Goal: Task Accomplishment & Management: Complete application form

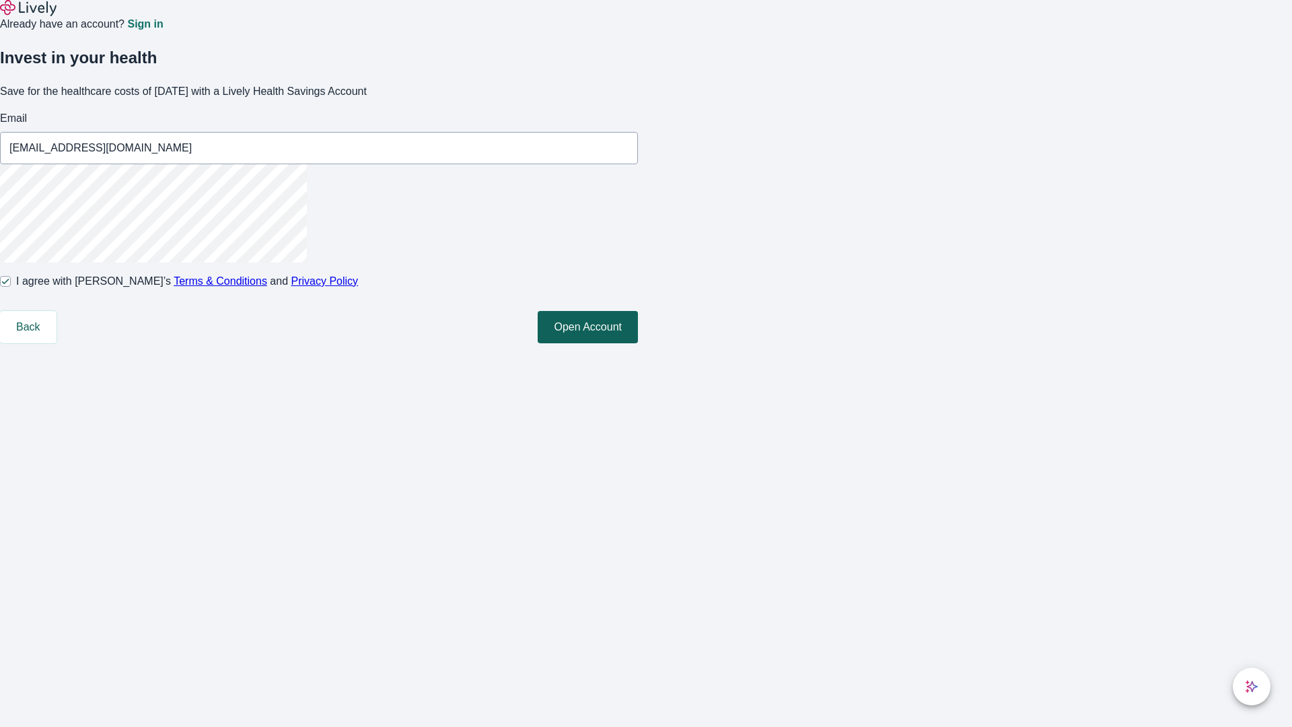
click at [638, 343] on button "Open Account" at bounding box center [588, 327] width 100 height 32
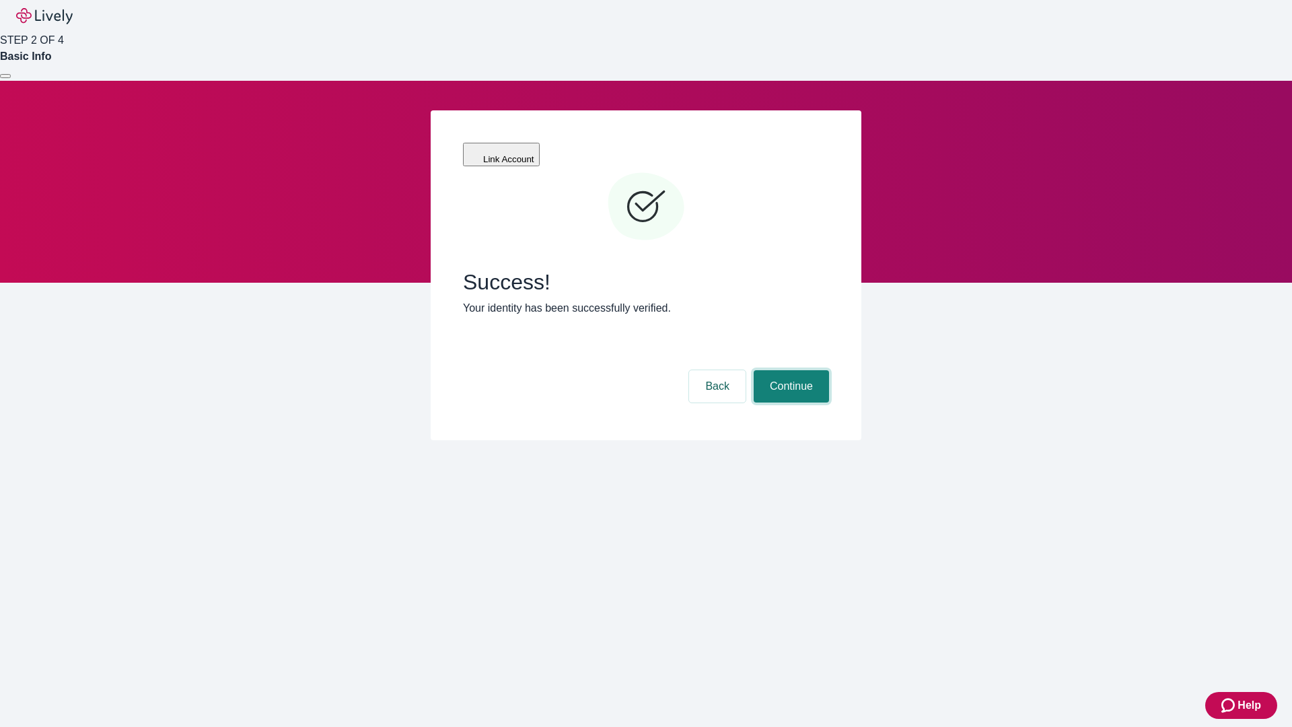
click at [789, 370] on button "Continue" at bounding box center [791, 386] width 75 height 32
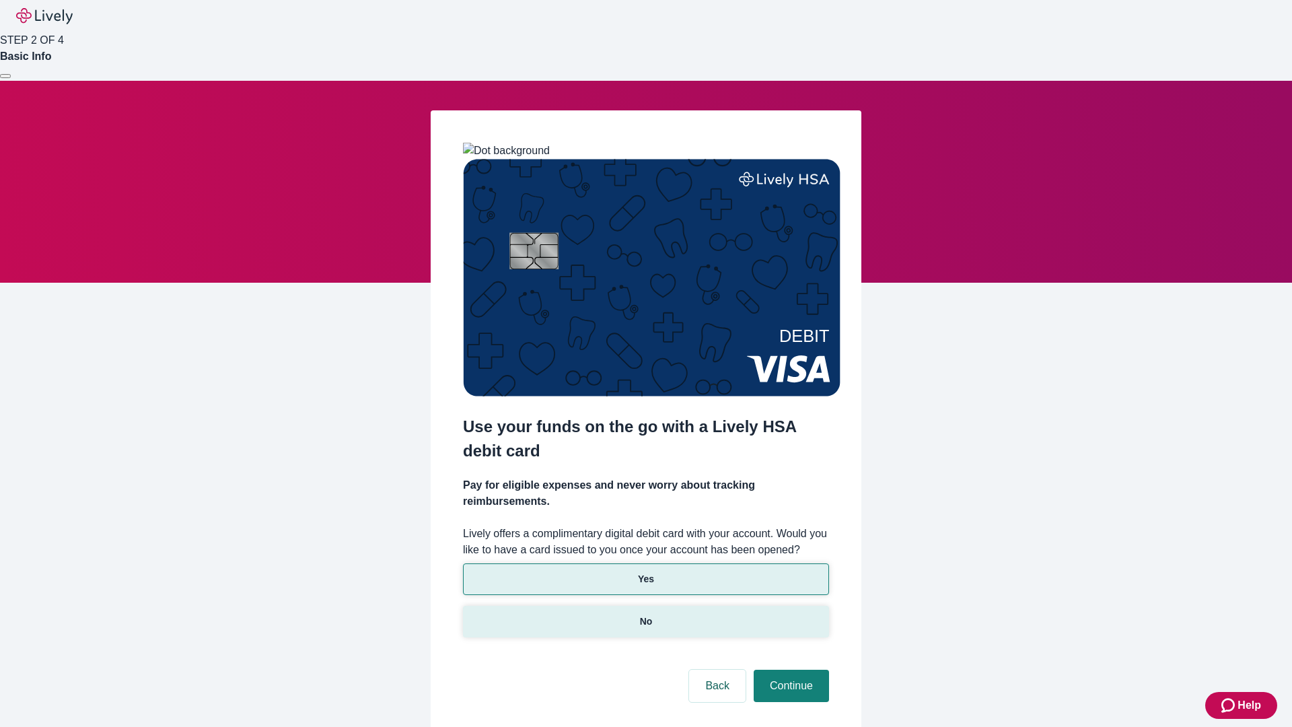
click at [645, 614] on p "No" at bounding box center [646, 621] width 13 height 14
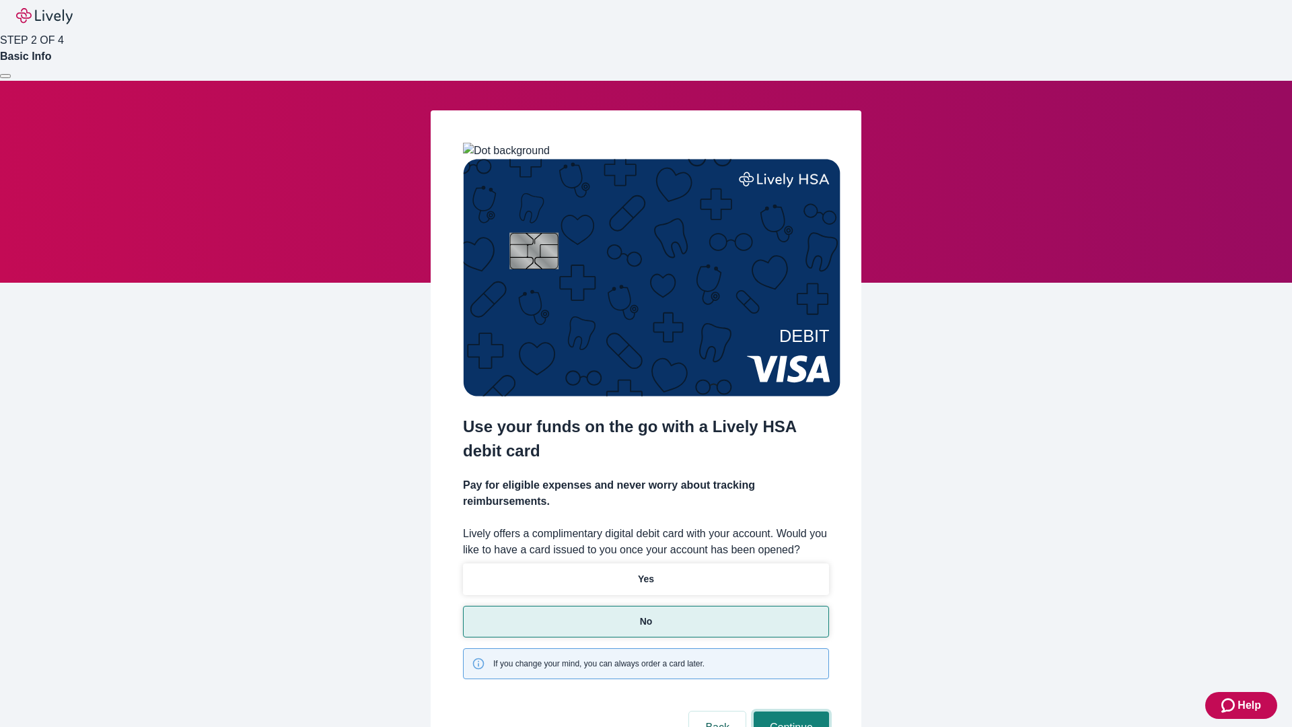
click at [789, 711] on button "Continue" at bounding box center [791, 727] width 75 height 32
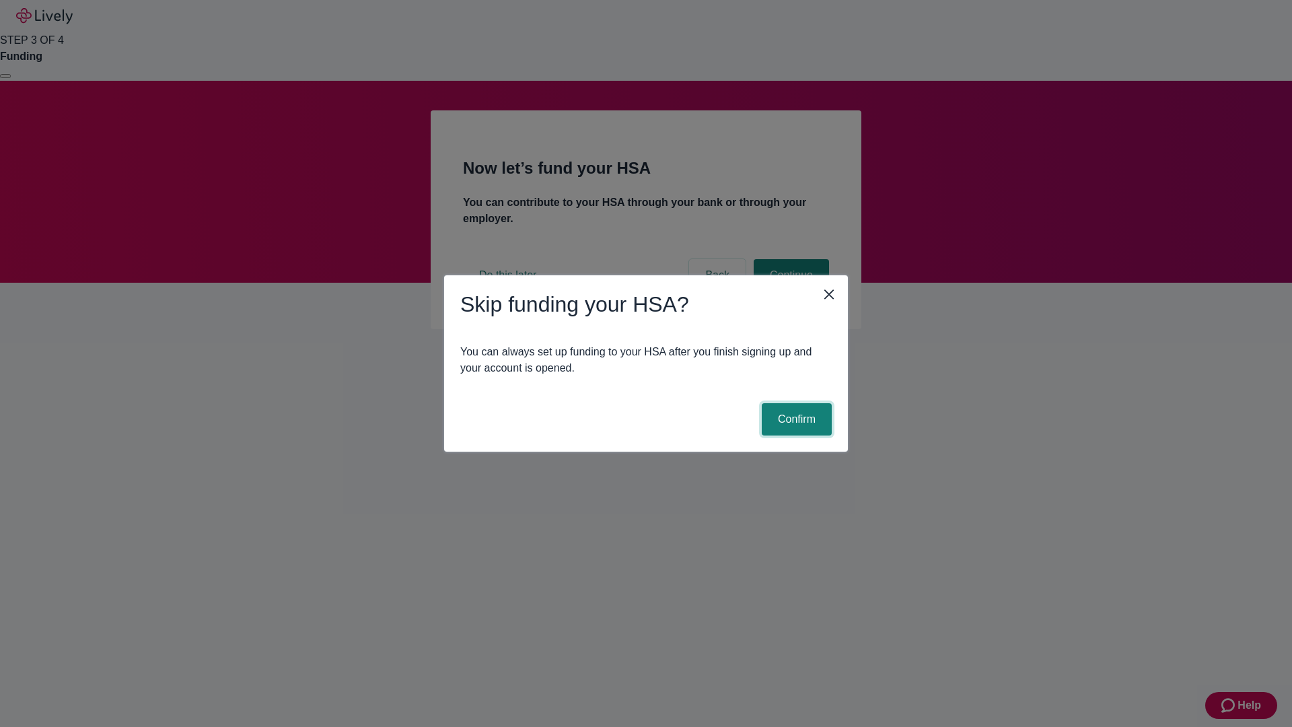
click at [795, 419] on button "Confirm" at bounding box center [797, 419] width 70 height 32
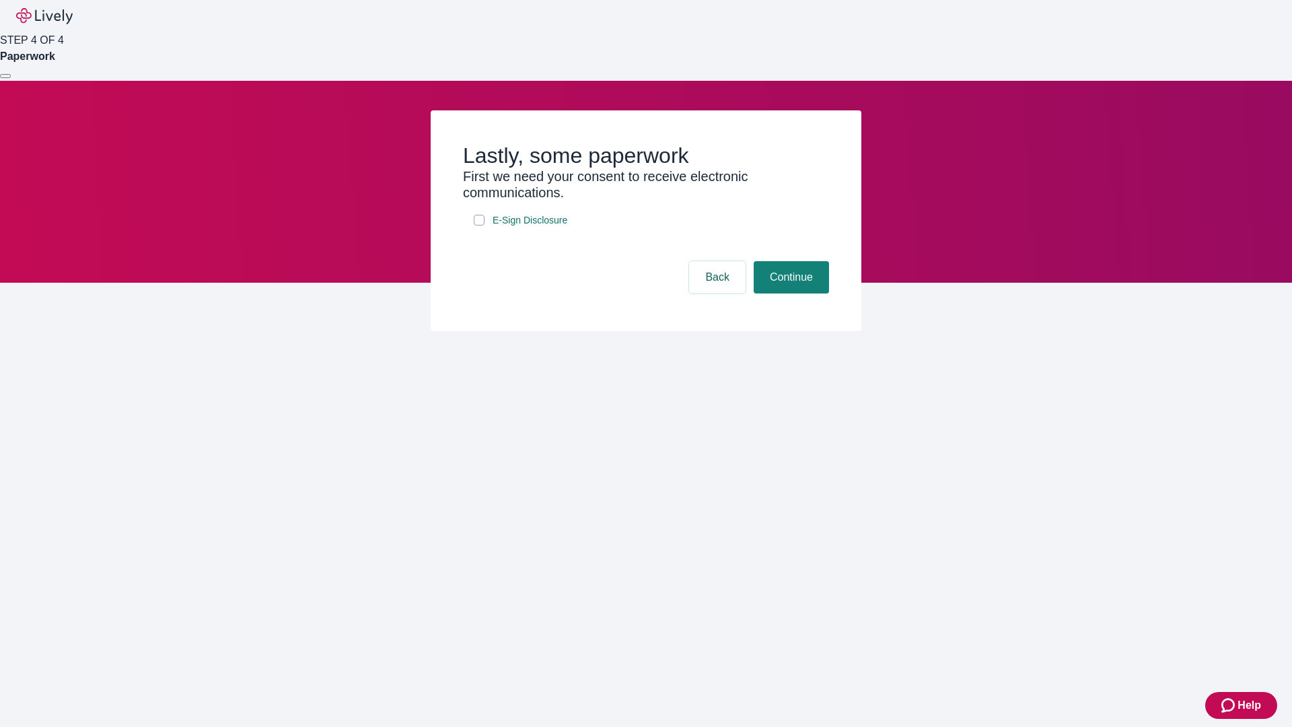
click at [479, 225] on input "E-Sign Disclosure" at bounding box center [479, 220] width 11 height 11
checkbox input "true"
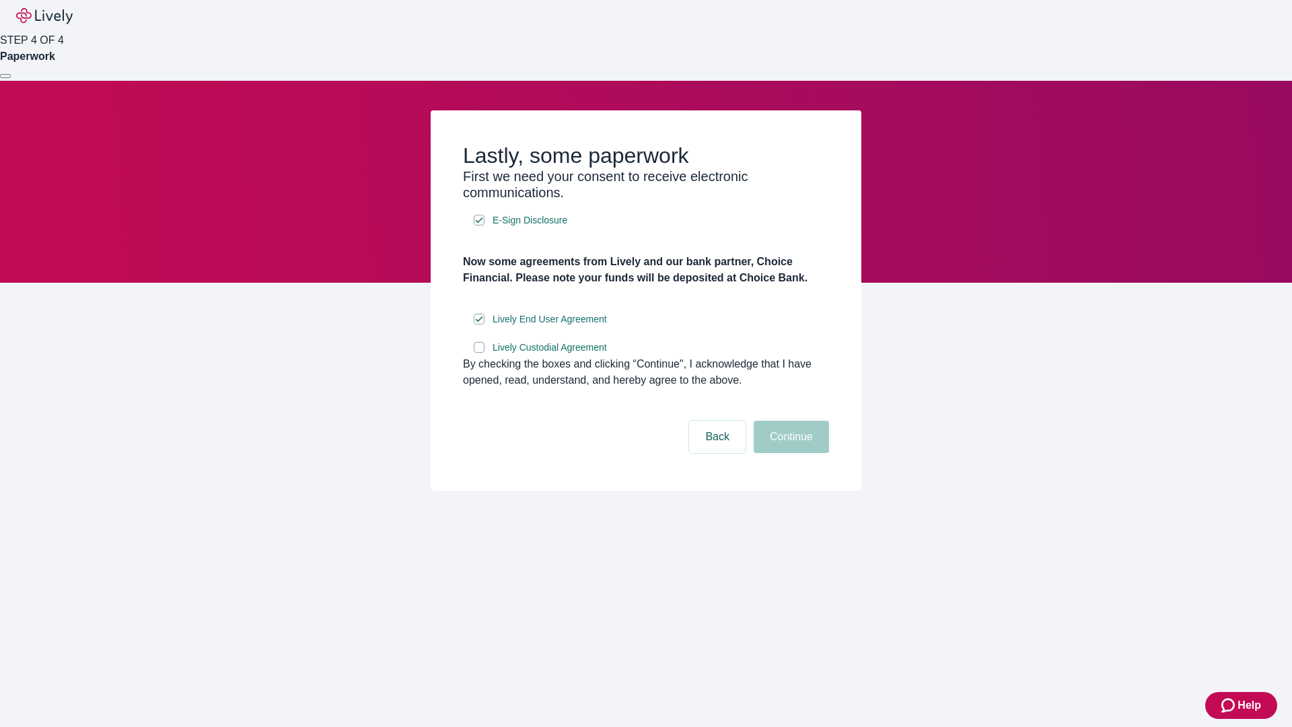
click at [479, 353] on input "Lively Custodial Agreement" at bounding box center [479, 347] width 11 height 11
checkbox input "true"
click at [789, 453] on button "Continue" at bounding box center [791, 437] width 75 height 32
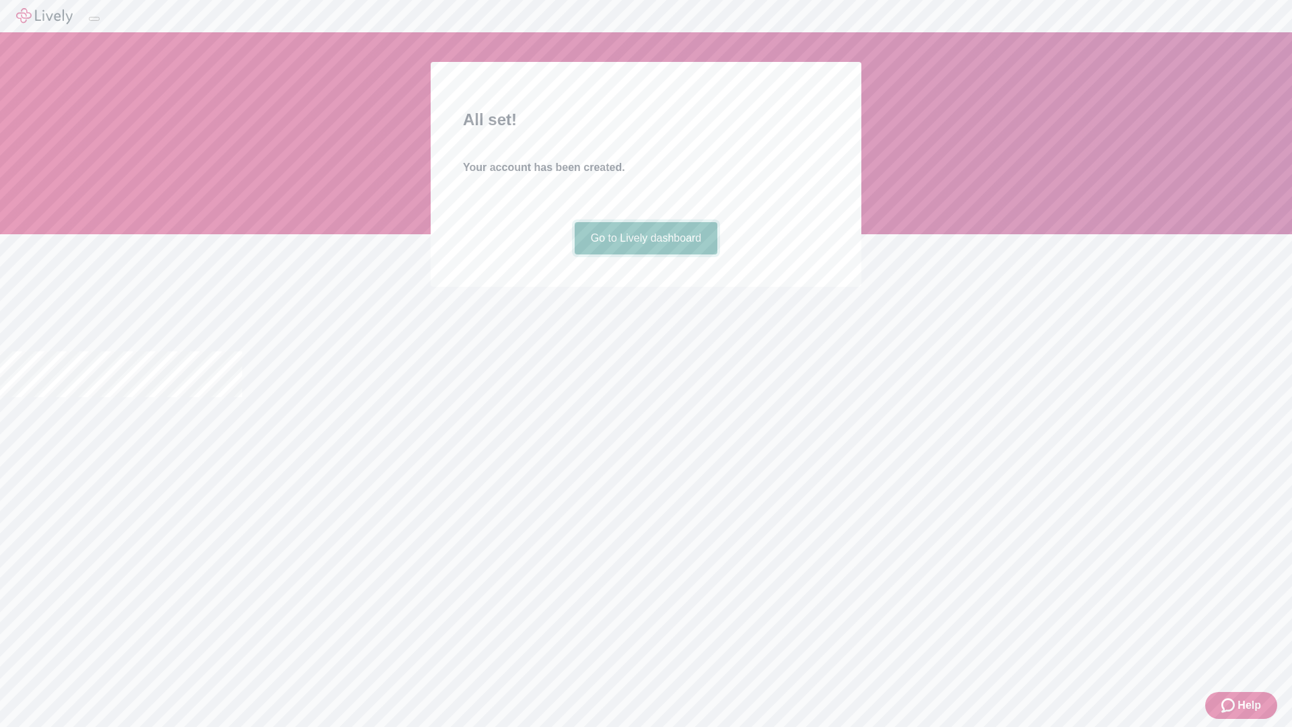
click at [645, 254] on link "Go to Lively dashboard" at bounding box center [646, 238] width 143 height 32
